Goal: Check status: Check status

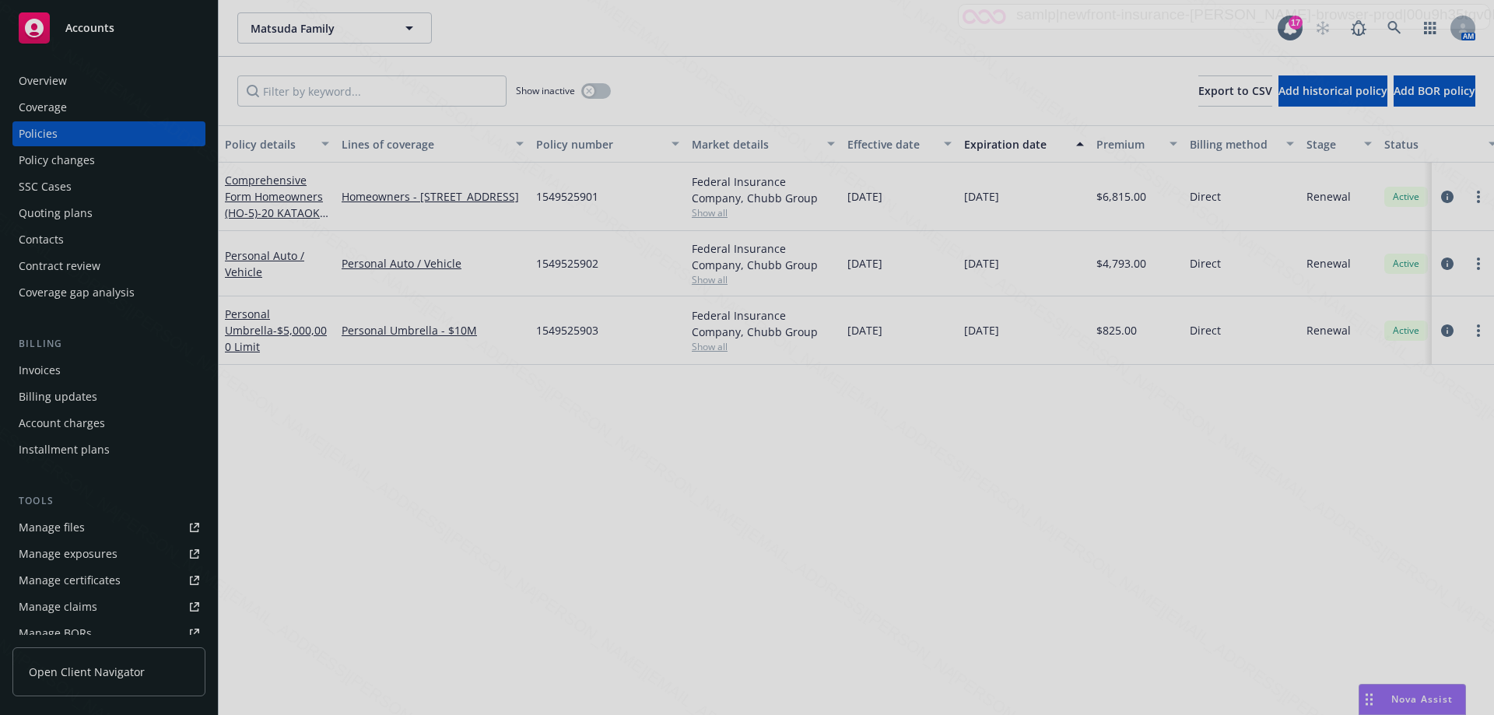
click at [25, 166] on div at bounding box center [747, 357] width 1494 height 715
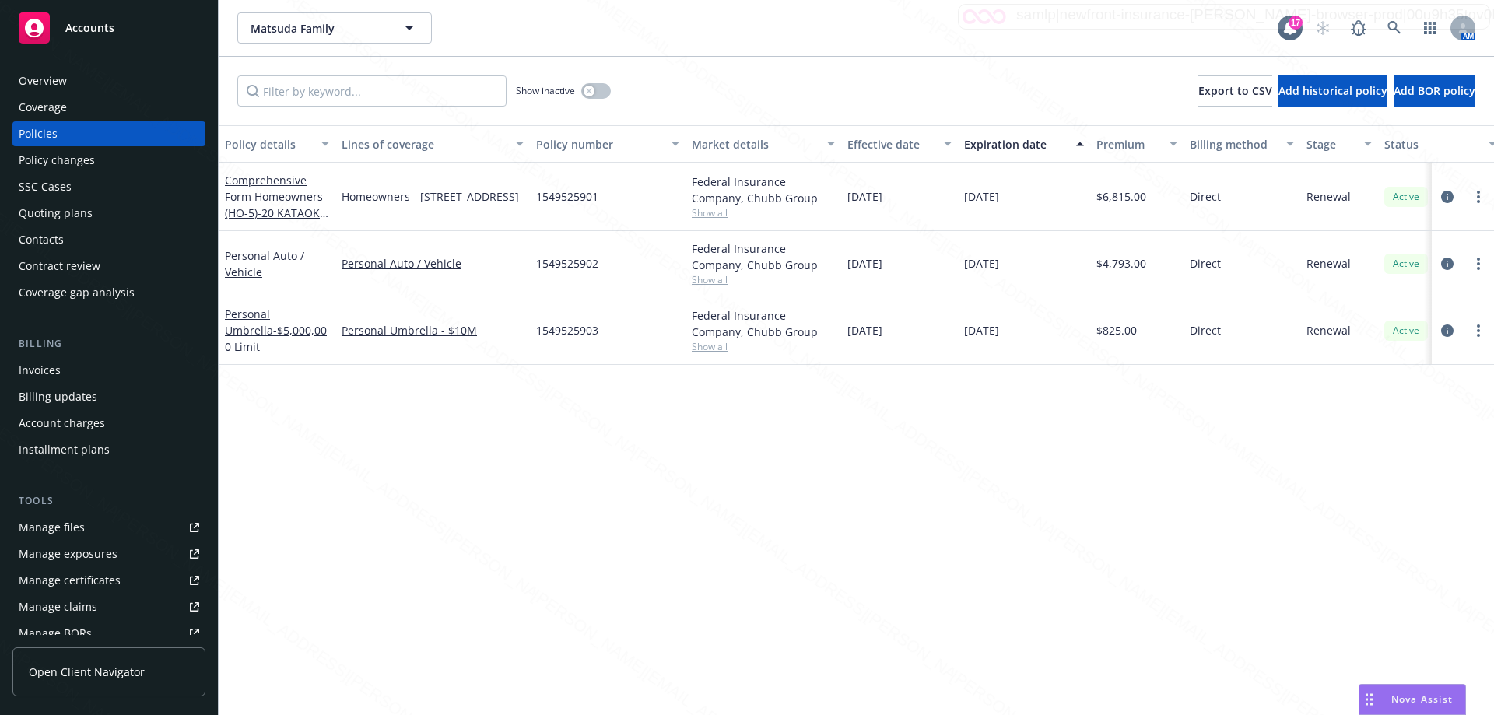
click at [71, 157] on div "Policy changes" at bounding box center [57, 160] width 76 height 25
